Goal: Navigation & Orientation: Find specific page/section

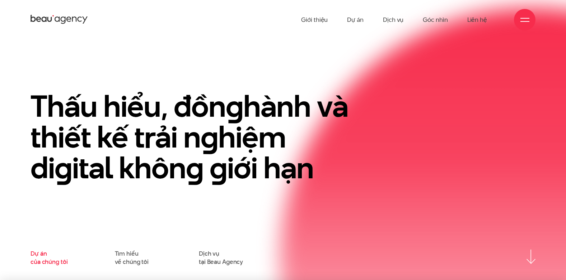
click at [33, 254] on link "Dự án của chúng tôi" at bounding box center [48, 258] width 37 height 16
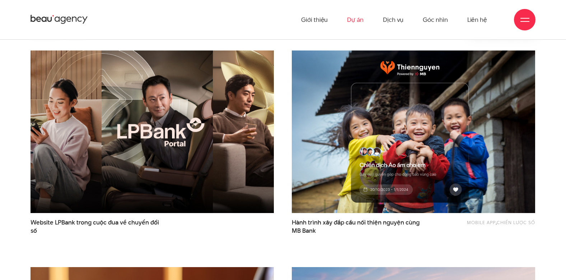
scroll to position [143, 0]
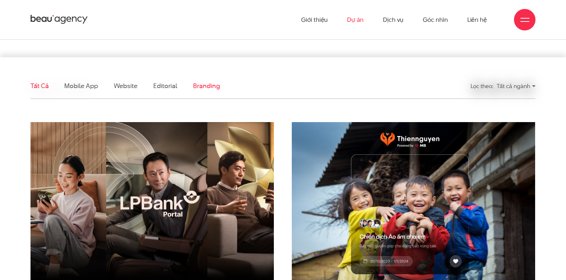
click at [203, 84] on link "Branding" at bounding box center [206, 85] width 27 height 9
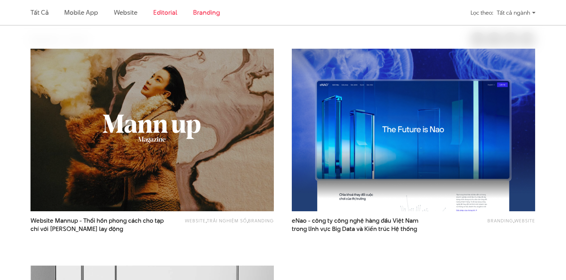
click at [167, 13] on link "Editorial" at bounding box center [165, 12] width 24 height 9
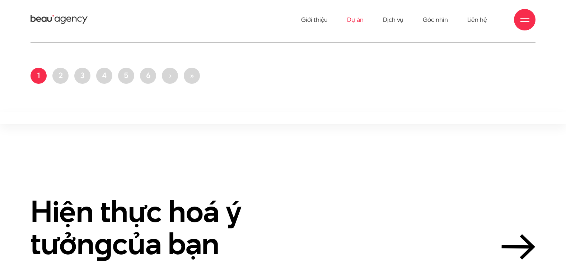
scroll to position [20, 0]
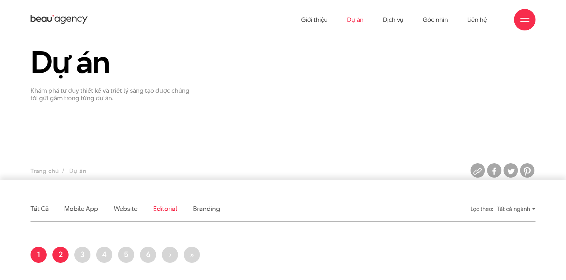
click at [59, 256] on link "Trang 2" at bounding box center [60, 255] width 16 height 16
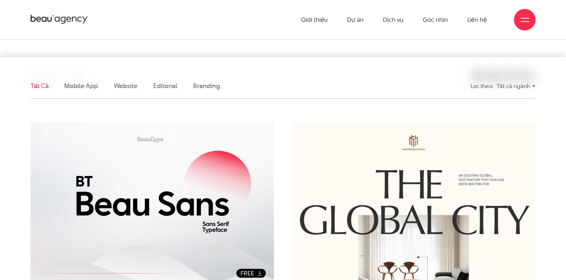
scroll to position [108, 0]
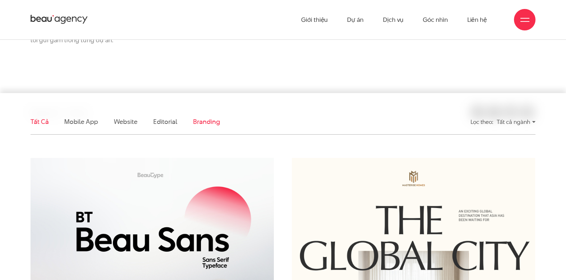
click at [202, 123] on link "Branding" at bounding box center [206, 121] width 27 height 9
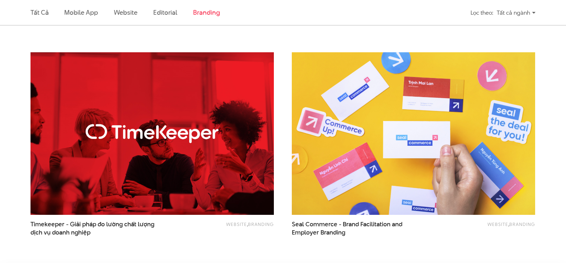
scroll to position [683, 0]
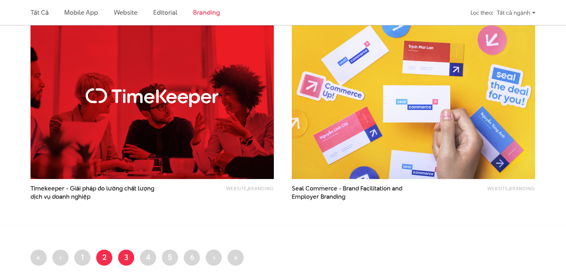
click at [123, 257] on link "Trang 3" at bounding box center [126, 258] width 16 height 16
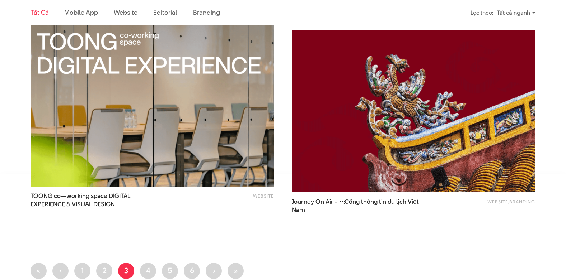
scroll to position [1363, 0]
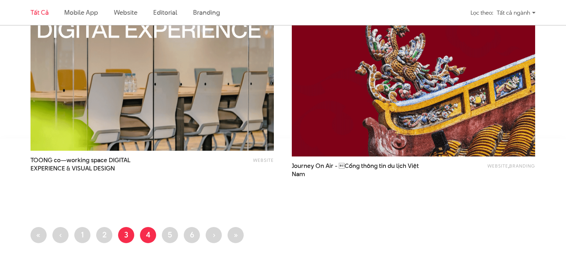
click at [144, 235] on link "Trang 4" at bounding box center [148, 235] width 16 height 16
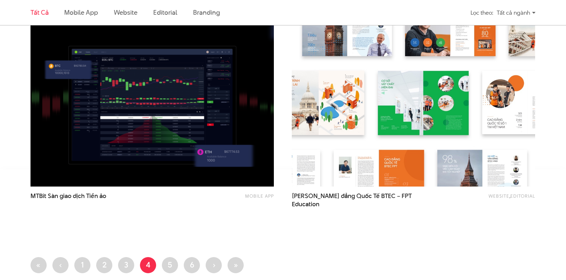
scroll to position [1363, 0]
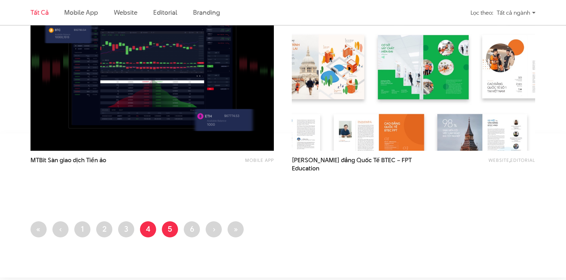
click at [170, 232] on link "Trang 5" at bounding box center [170, 230] width 16 height 16
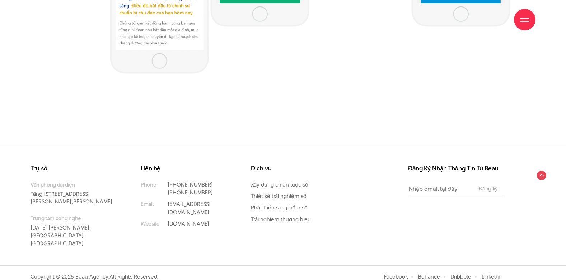
scroll to position [5711, 0]
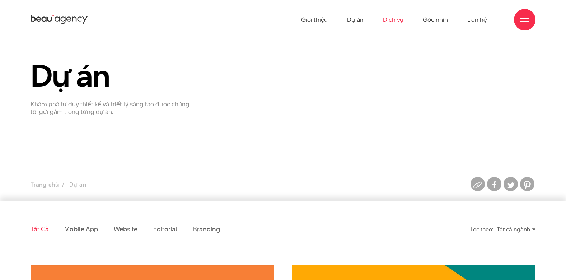
click at [399, 20] on link "Dịch vụ" at bounding box center [393, 19] width 20 height 39
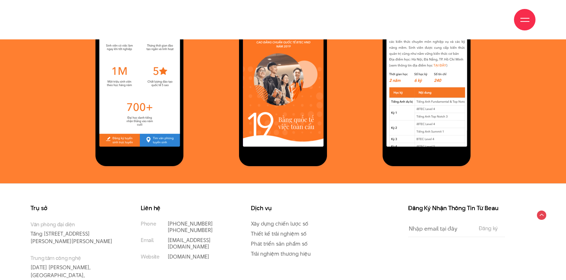
scroll to position [5561, 0]
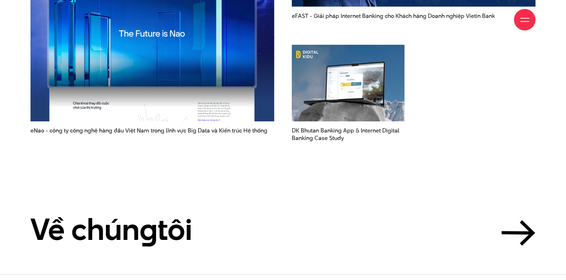
scroll to position [1958, 0]
